Goal: Transaction & Acquisition: Purchase product/service

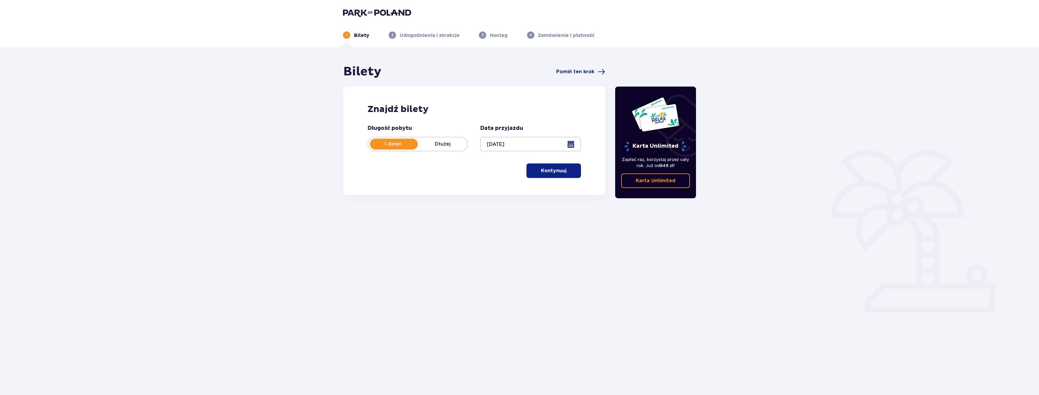
click at [560, 173] on p "Kontynuuj" at bounding box center [553, 170] width 25 height 7
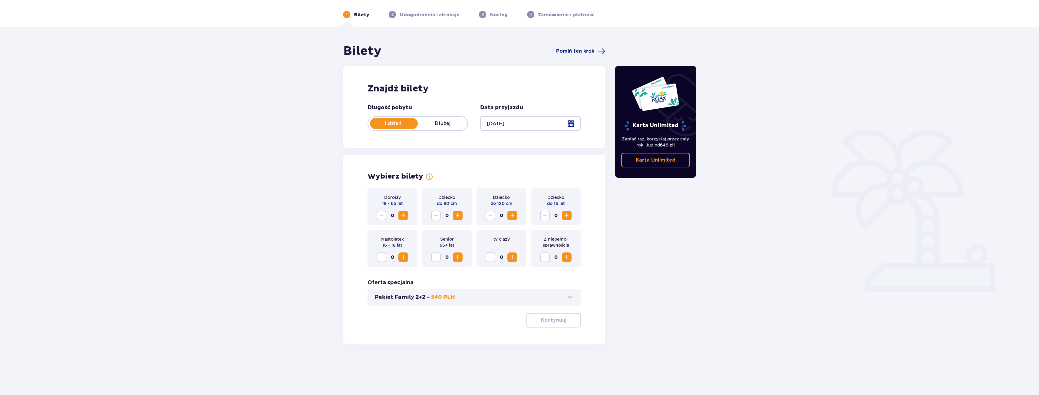
scroll to position [22, 0]
click at [403, 213] on span "Zwiększ" at bounding box center [402, 214] width 7 height 7
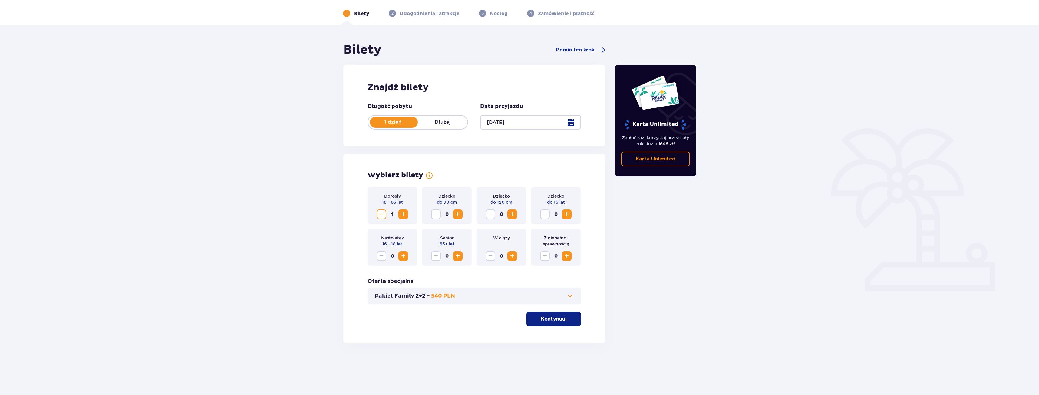
click at [403, 213] on span "Zwiększ" at bounding box center [402, 214] width 7 height 7
click at [509, 298] on button "Pakiet Family 2+2 - 540 PLN" at bounding box center [474, 295] width 199 height 7
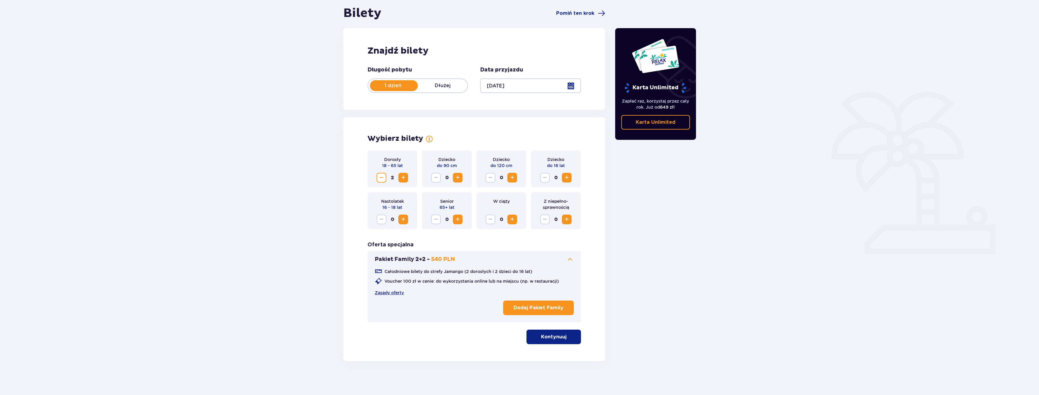
scroll to position [61, 0]
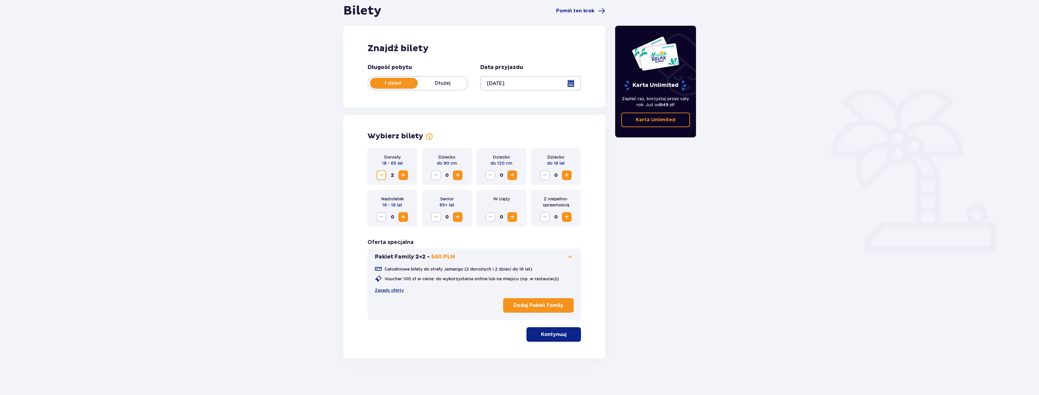
click at [552, 334] on p "Kontynuuj" at bounding box center [553, 334] width 25 height 7
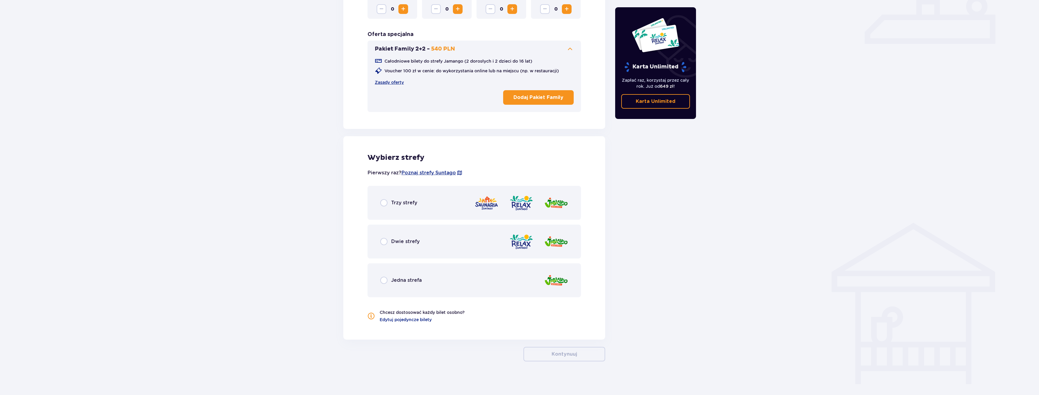
scroll to position [271, 0]
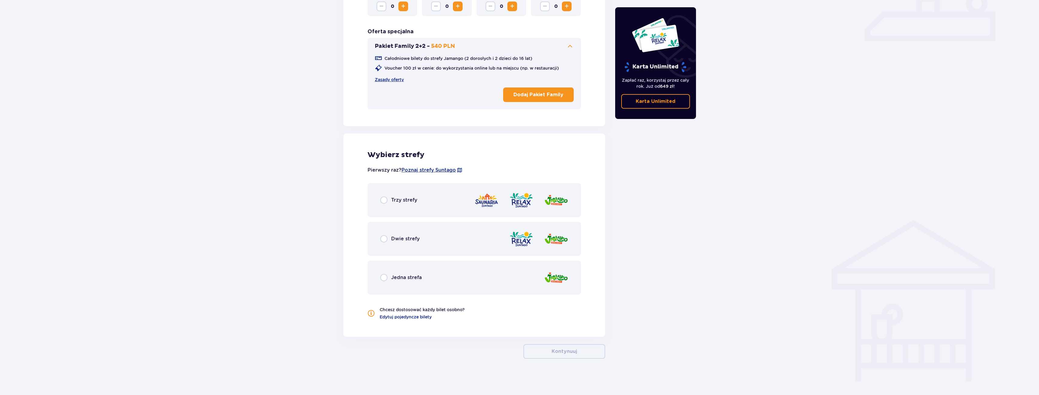
click at [381, 202] on input "radio" at bounding box center [383, 199] width 7 height 7
radio input "true"
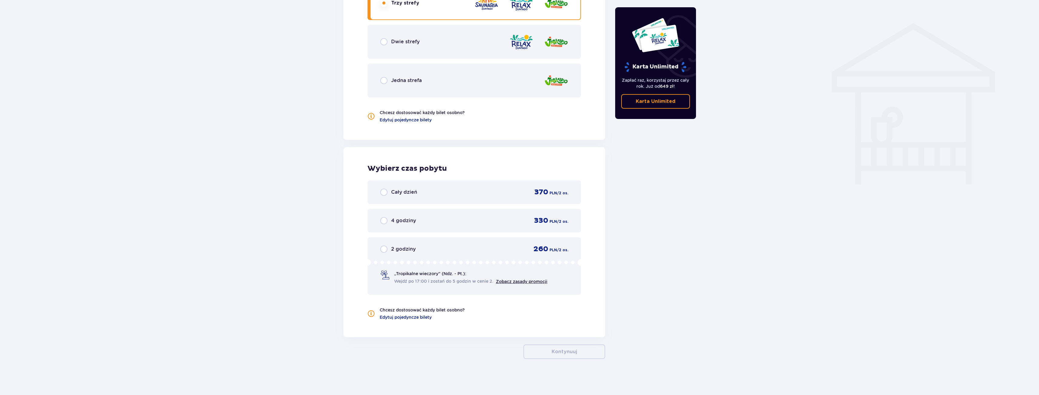
scroll to position [469, 0]
click at [383, 192] on input "radio" at bounding box center [383, 191] width 7 height 7
radio input "true"
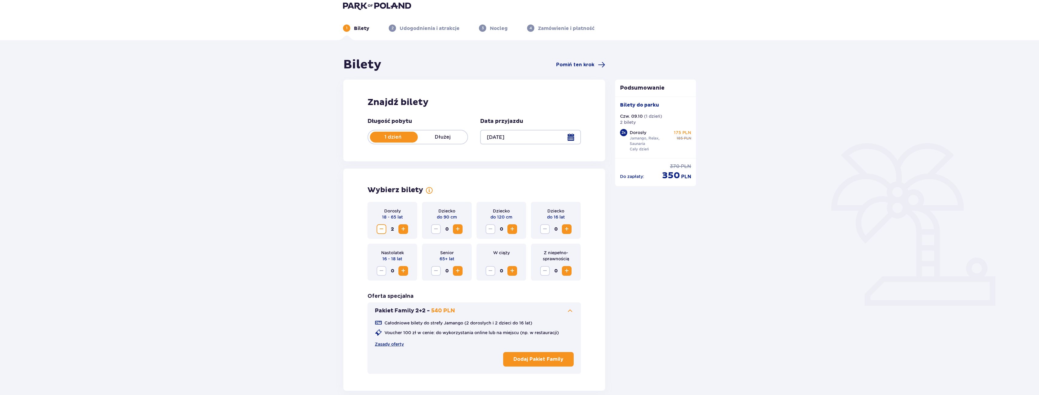
scroll to position [0, 0]
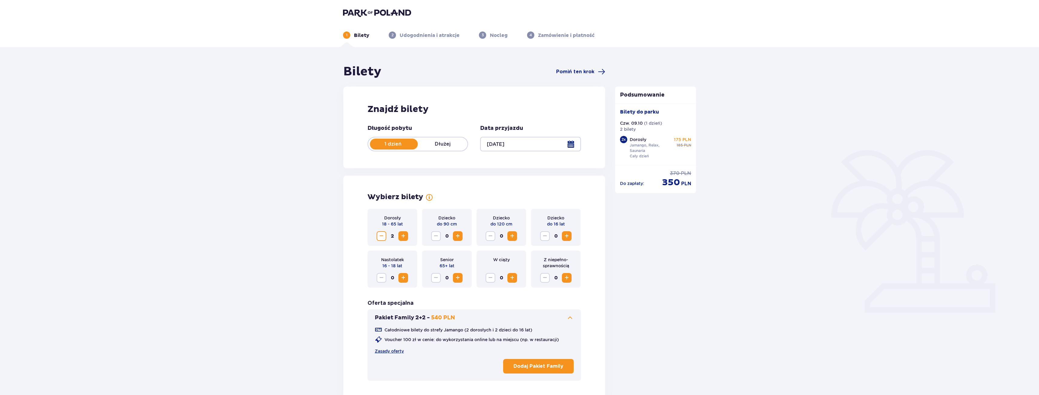
click at [359, 38] on p "Bilety" at bounding box center [361, 35] width 15 height 7
click at [356, 33] on p "Bilety" at bounding box center [361, 35] width 15 height 7
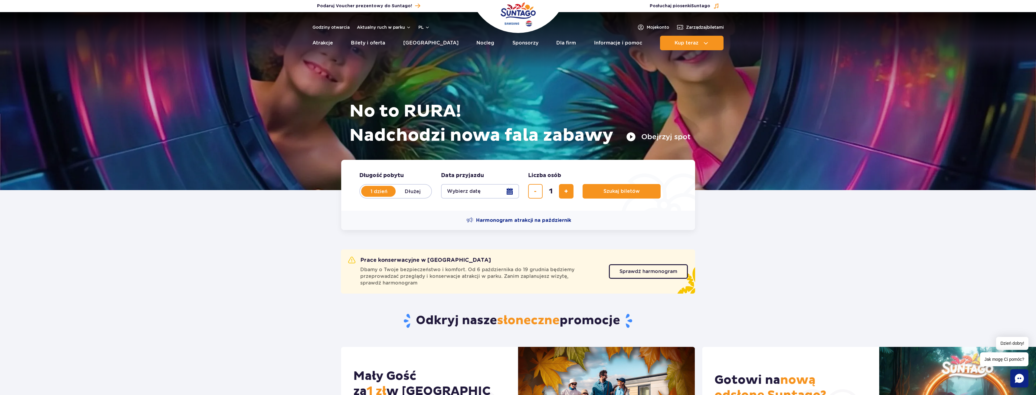
click at [469, 194] on button "Wybierz datę" at bounding box center [480, 191] width 78 height 15
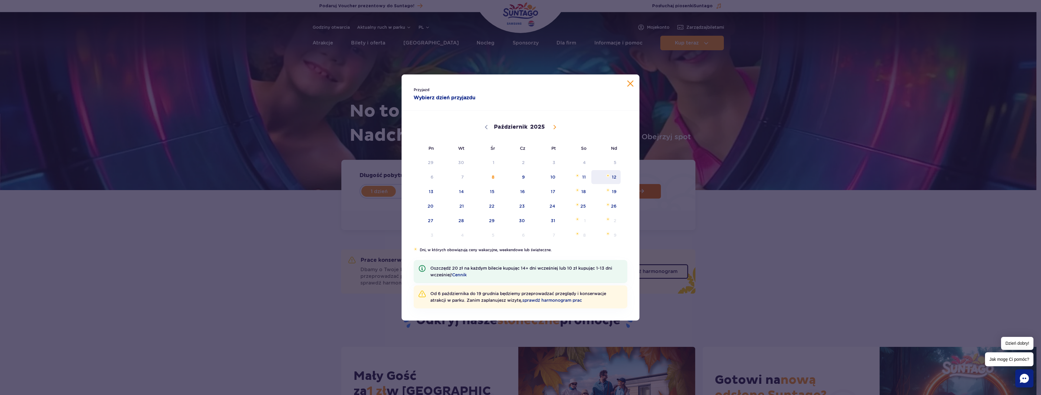
drag, startPoint x: 615, startPoint y: 182, endPoint x: 600, endPoint y: 187, distance: 15.7
click at [615, 182] on span "12" at bounding box center [606, 177] width 31 height 14
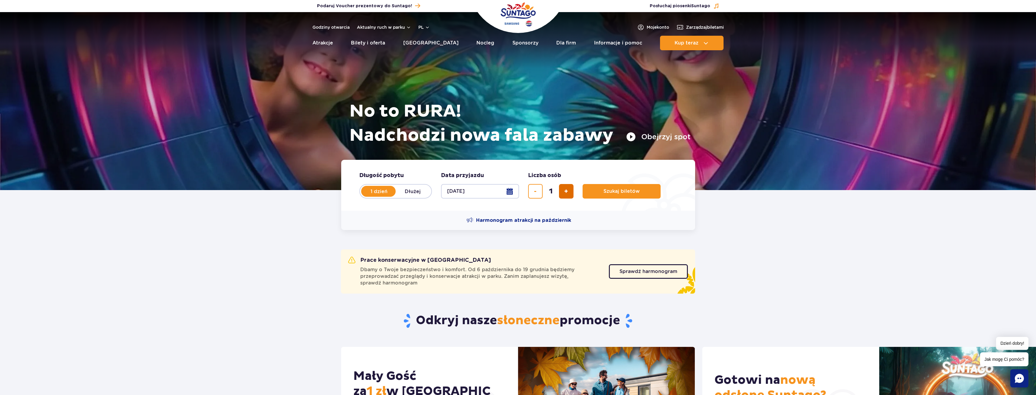
click at [565, 191] on span "dodaj bilet" at bounding box center [566, 191] width 4 height 0
type input "2"
click at [625, 192] on span "Szukaj biletów" at bounding box center [619, 191] width 36 height 5
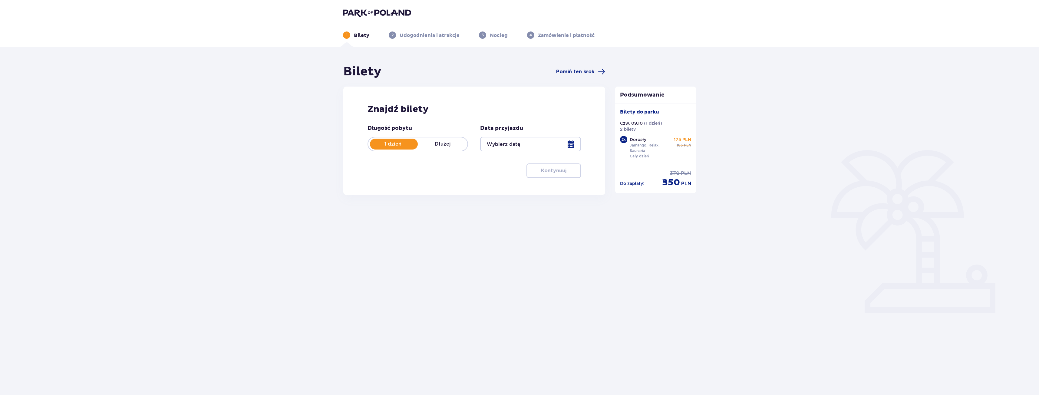
type input "[DATE]"
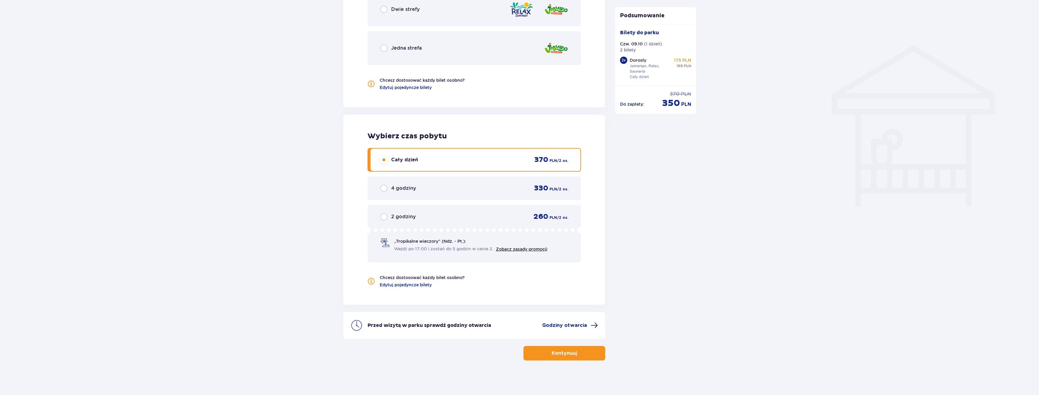
scroll to position [448, 0]
click at [573, 350] on button "Kontynuuj" at bounding box center [564, 351] width 82 height 15
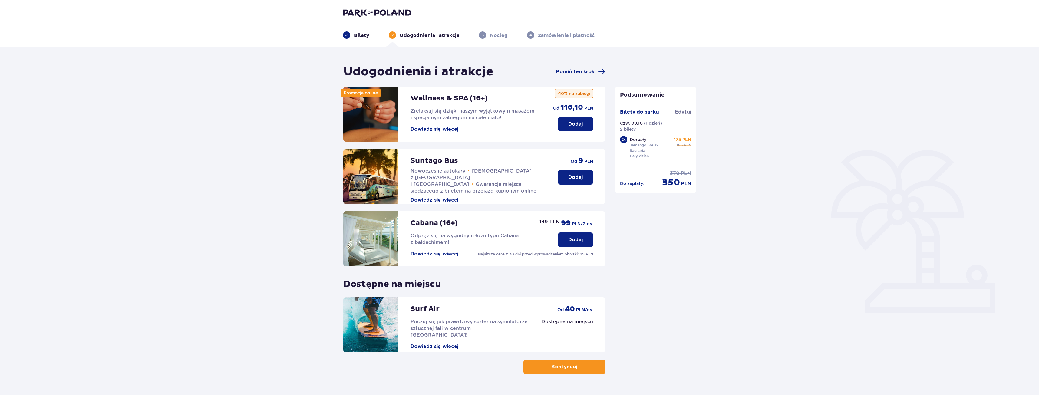
click at [351, 40] on header "Bilety 2 Udogodnienia i atrakcje 3 Nocleg 4 Zamówienie i płatność" at bounding box center [519, 23] width 1039 height 47
click at [353, 36] on div "Bilety" at bounding box center [356, 34] width 26 height 7
